Goal: Information Seeking & Learning: Learn about a topic

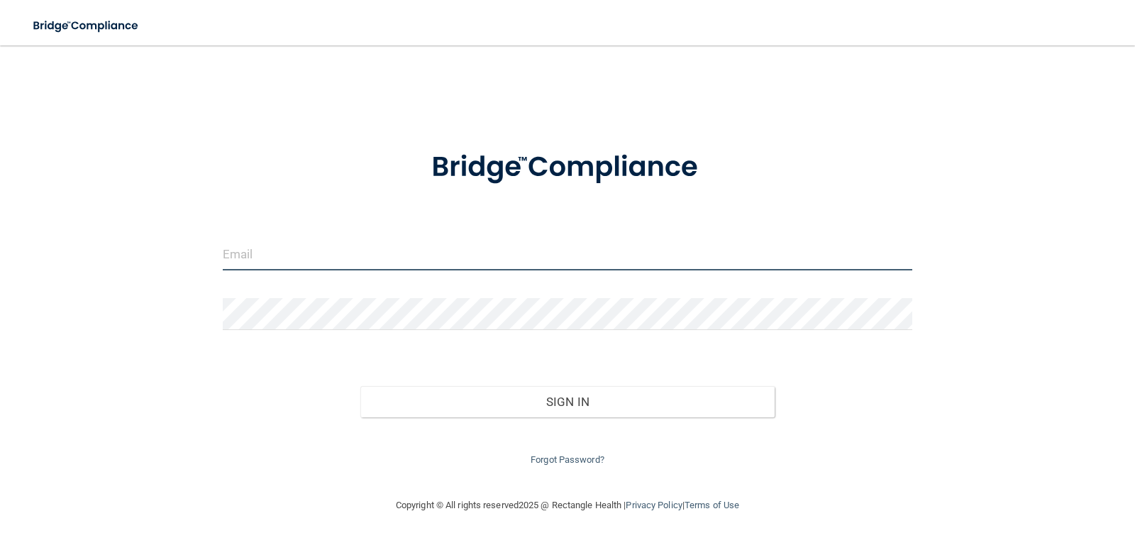
click at [301, 238] on input "email" at bounding box center [568, 254] width 690 height 32
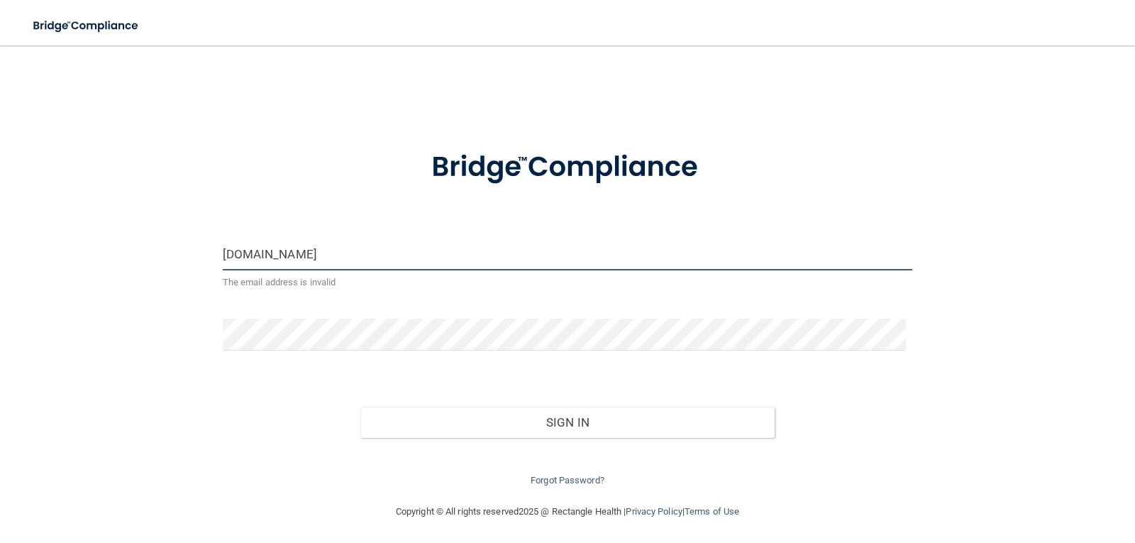
click at [305, 244] on input "[DOMAIN_NAME]" at bounding box center [568, 254] width 690 height 32
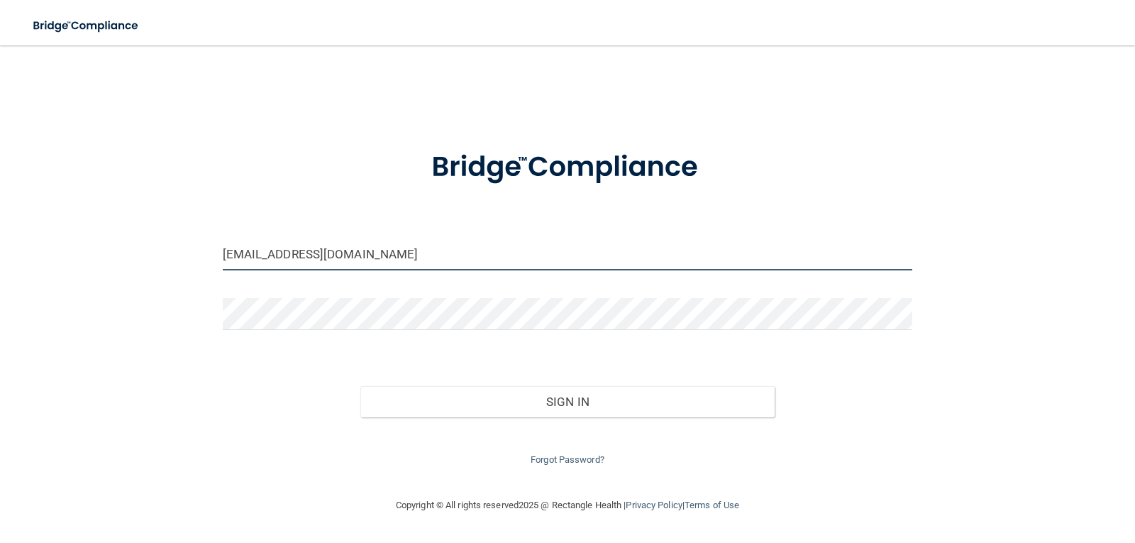
type input "[EMAIL_ADDRESS][DOMAIN_NAME]"
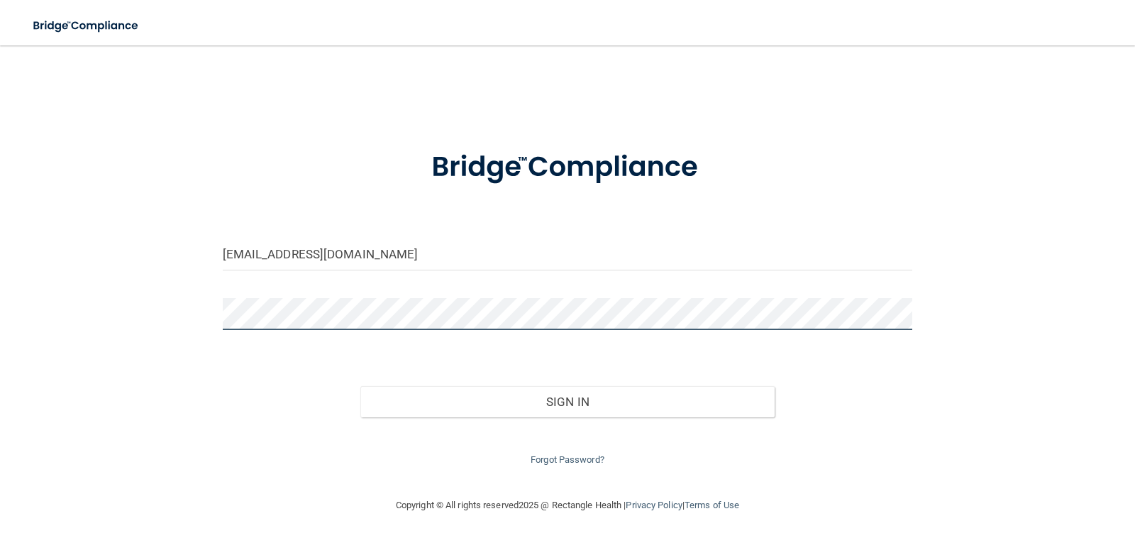
click at [360, 386] on button "Sign In" at bounding box center [567, 401] width 414 height 31
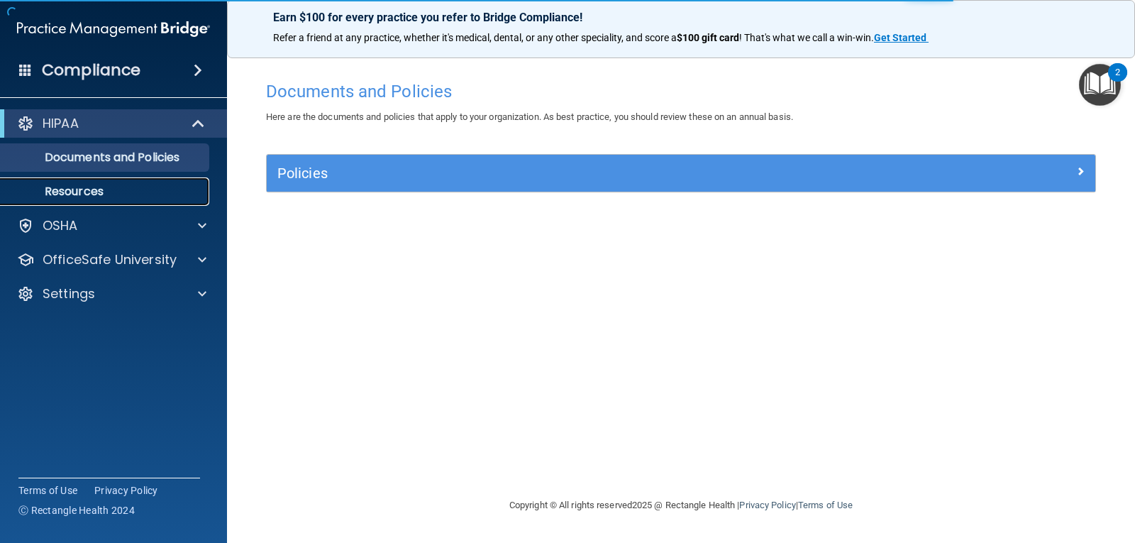
click at [70, 185] on p "Resources" at bounding box center [106, 191] width 194 height 14
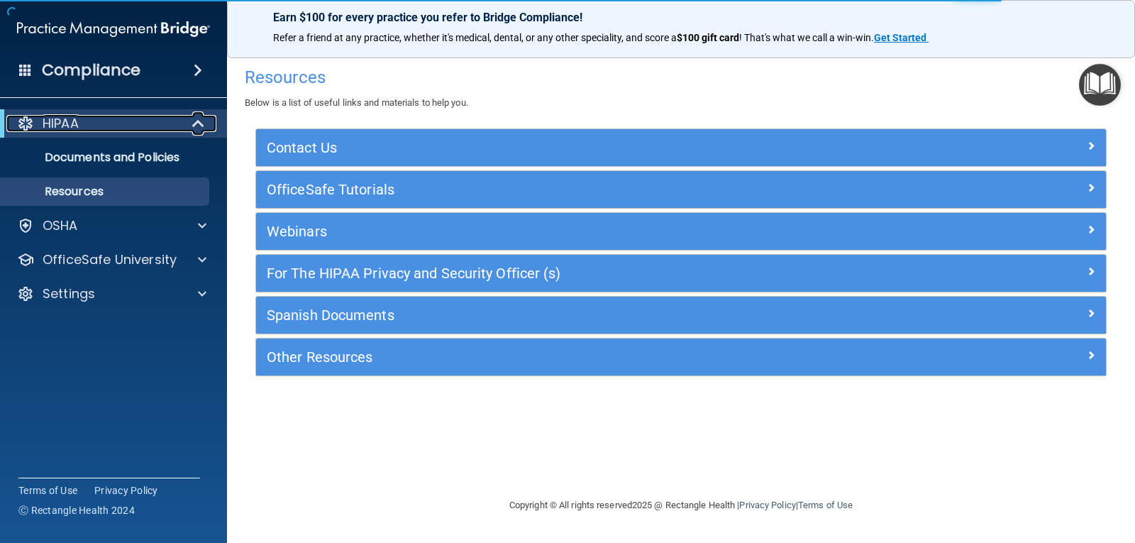
click at [117, 128] on div "HIPAA" at bounding box center [93, 123] width 175 height 17
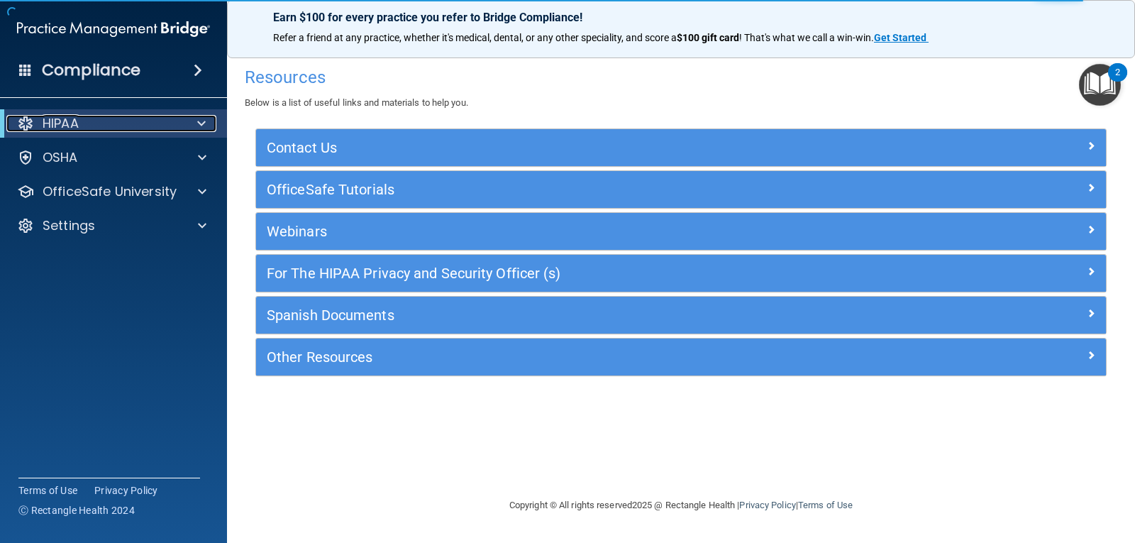
click at [192, 119] on div at bounding box center [199, 123] width 35 height 17
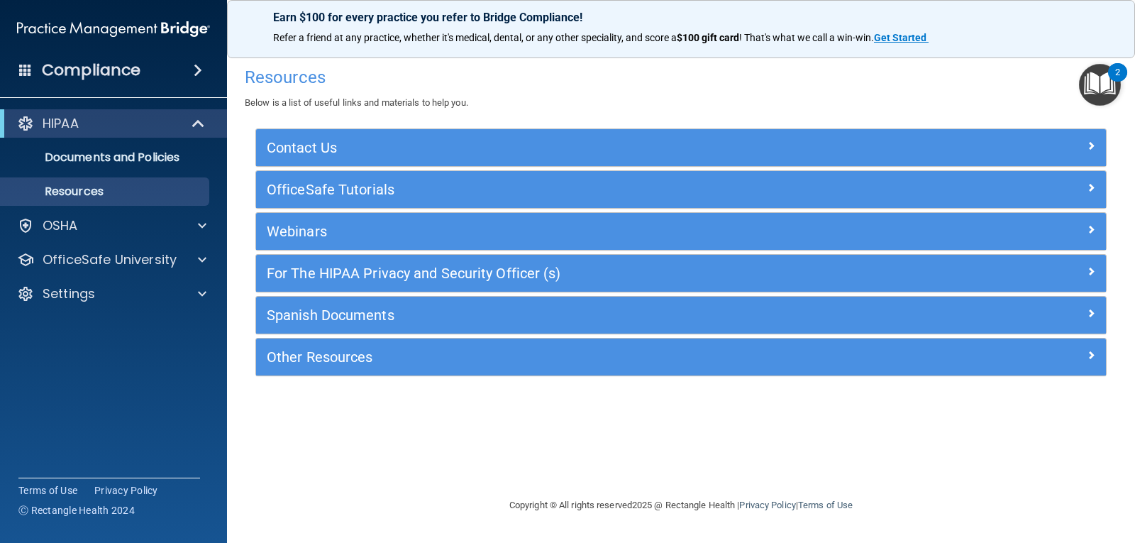
click at [68, 243] on div "HIPAA Documents and Policies Report an Incident Business Associates Emergency P…" at bounding box center [114, 212] width 228 height 216
click at [100, 231] on div "OSHA" at bounding box center [94, 225] width 176 height 17
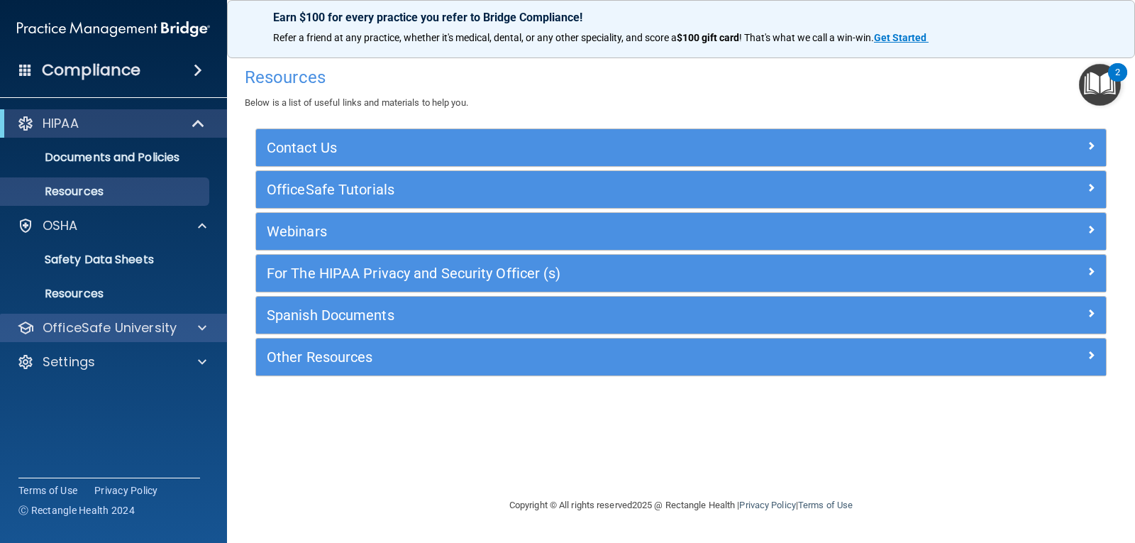
click at [113, 319] on div "OfficeSafe University" at bounding box center [114, 328] width 228 height 28
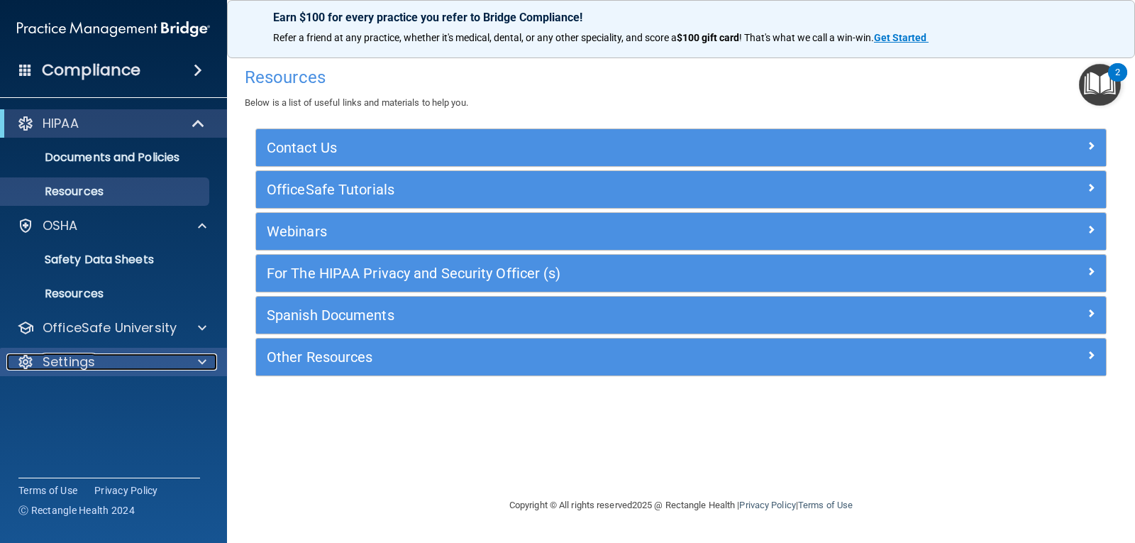
click at [103, 361] on div "Settings" at bounding box center [94, 361] width 176 height 17
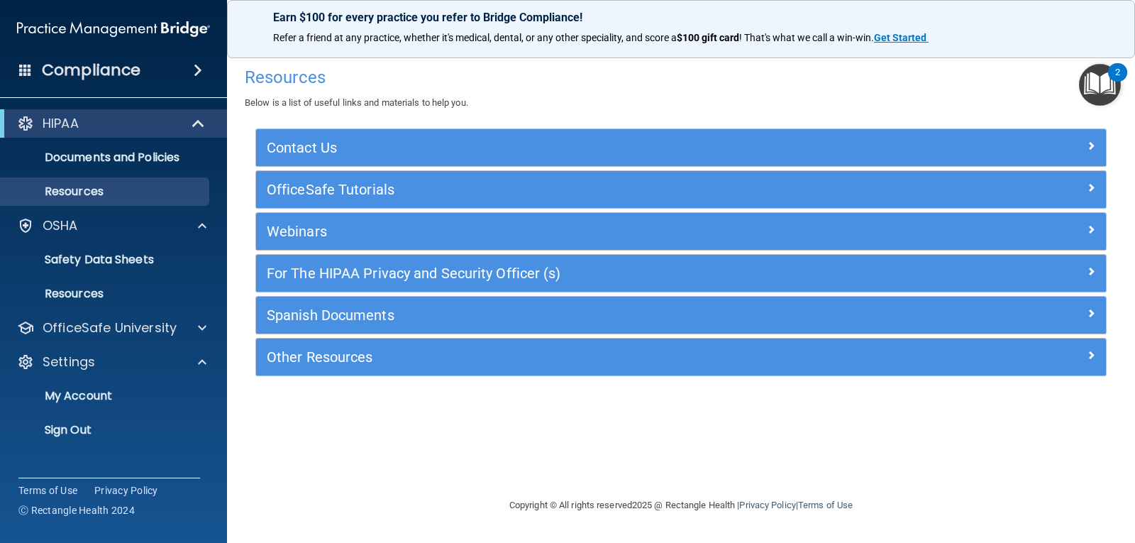
click at [177, 58] on div "Compliance" at bounding box center [113, 70] width 227 height 31
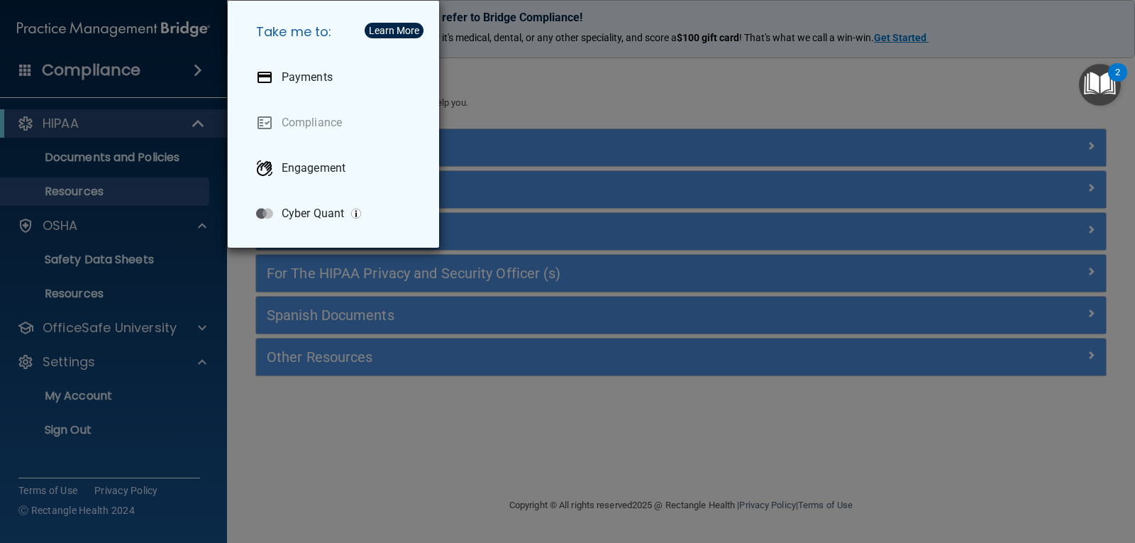
click at [524, 465] on div "Take me to: Payments Compliance Engagement Cyber Quant" at bounding box center [567, 271] width 1135 height 543
